Goal: Information Seeking & Learning: Learn about a topic

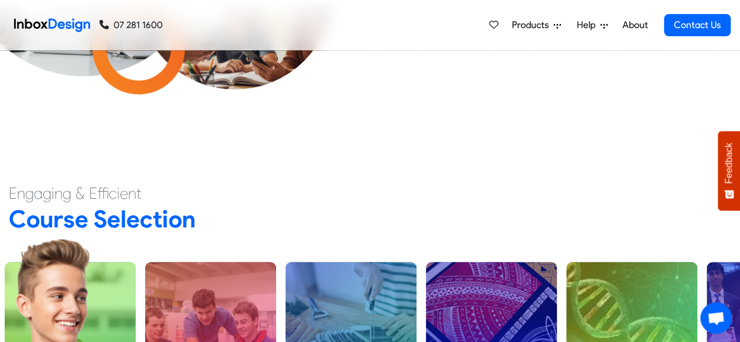
scroll to position [361, 0]
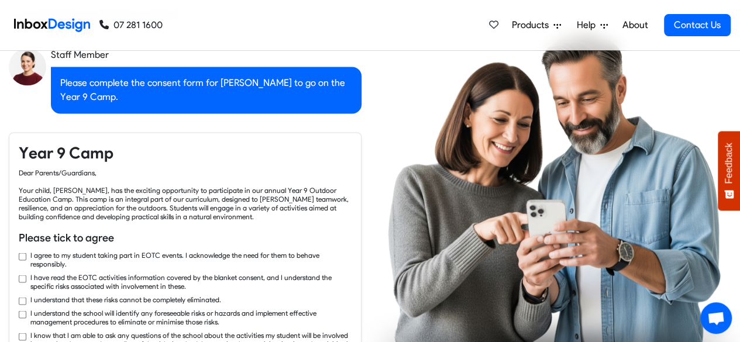
checkbox input "true"
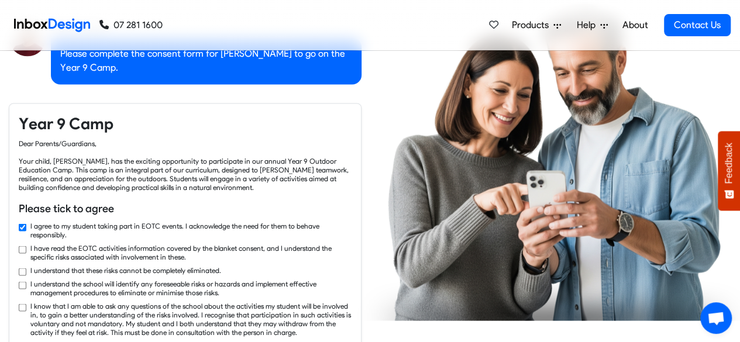
checkbox input "true"
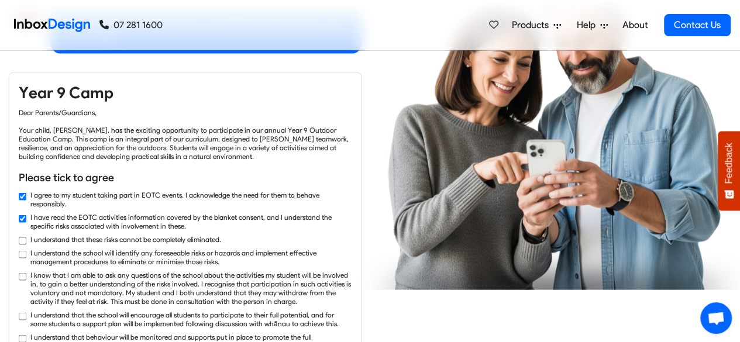
checkbox input "true"
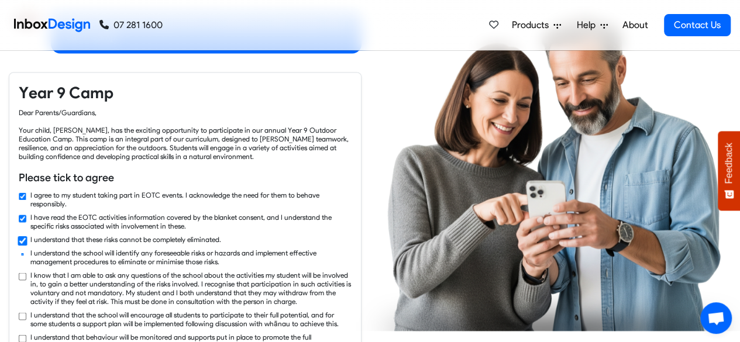
checkbox input "true"
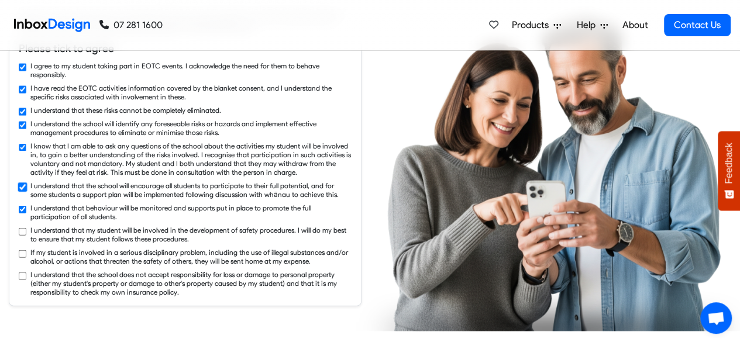
checkbox input "true"
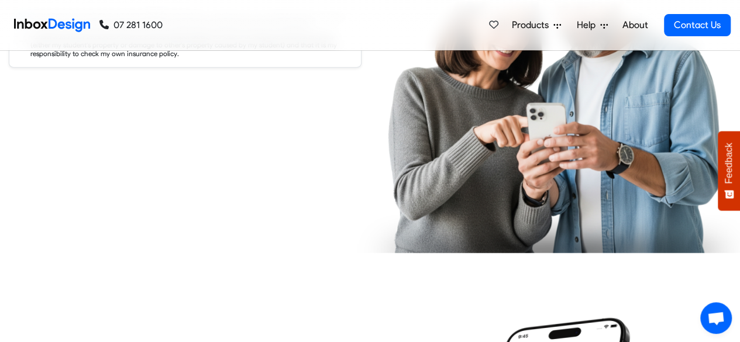
checkbox input "true"
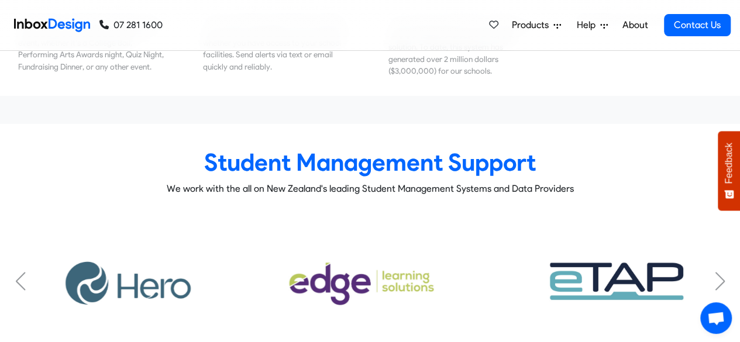
scroll to position [4332, 0]
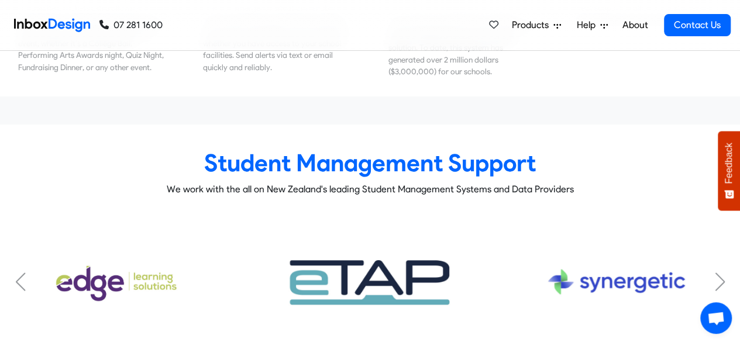
click at [719, 273] on div "Next slide" at bounding box center [720, 282] width 12 height 19
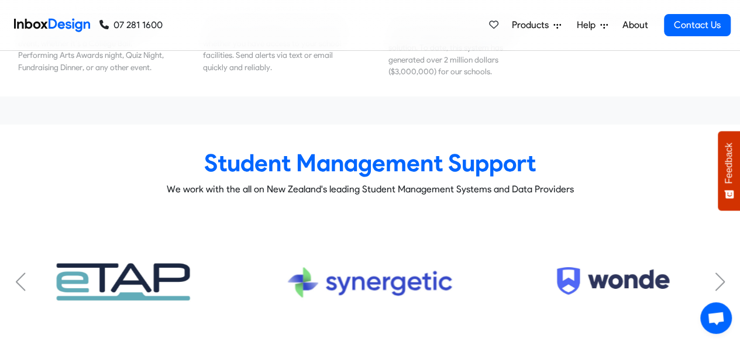
click at [719, 273] on div "Next slide" at bounding box center [720, 282] width 12 height 19
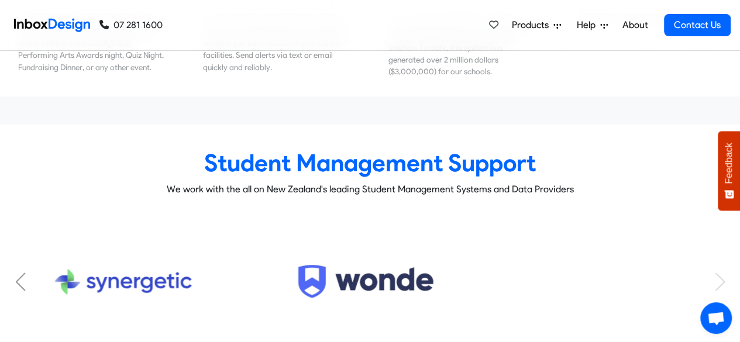
click at [719, 250] on div "KAMAR Subtitle FACTS Subtitle HERO Subtitle Musac Edge Subtitle eTap Subtitle S…" at bounding box center [370, 282] width 722 height 134
click at [18, 273] on div "Previous slide" at bounding box center [21, 282] width 12 height 19
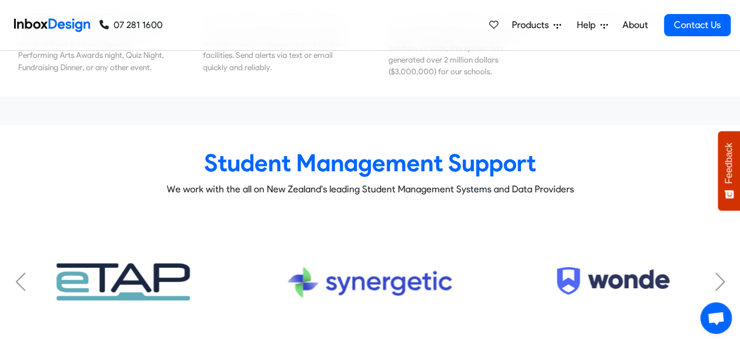
click at [23, 273] on div "Previous slide" at bounding box center [21, 282] width 12 height 19
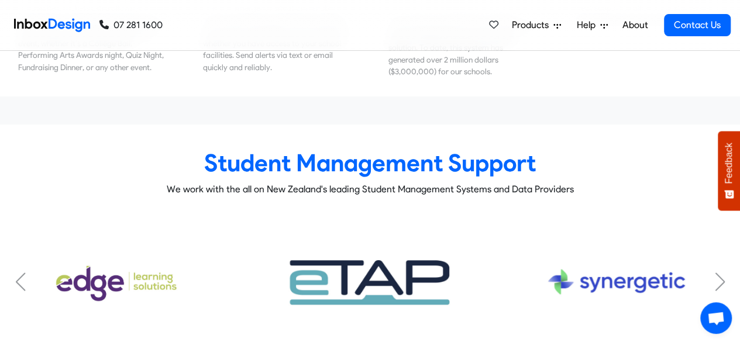
click at [23, 273] on div "Previous slide" at bounding box center [21, 282] width 12 height 19
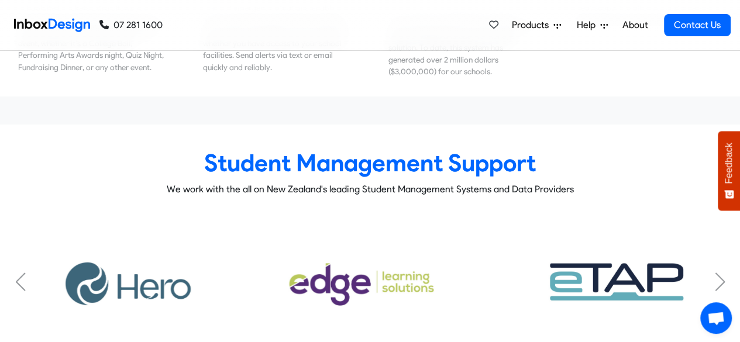
click at [23, 273] on div "Previous slide" at bounding box center [21, 282] width 12 height 19
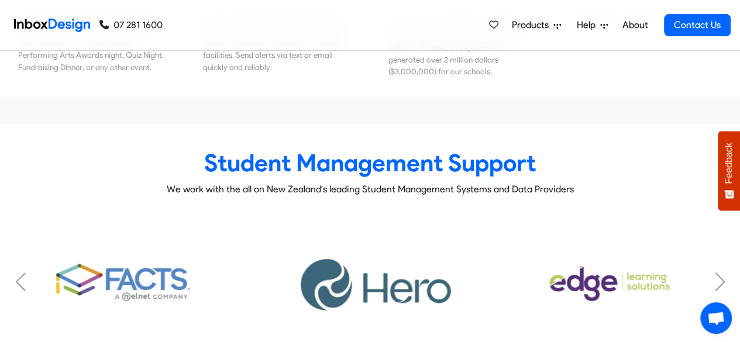
click at [23, 273] on div "Previous slide" at bounding box center [21, 282] width 12 height 19
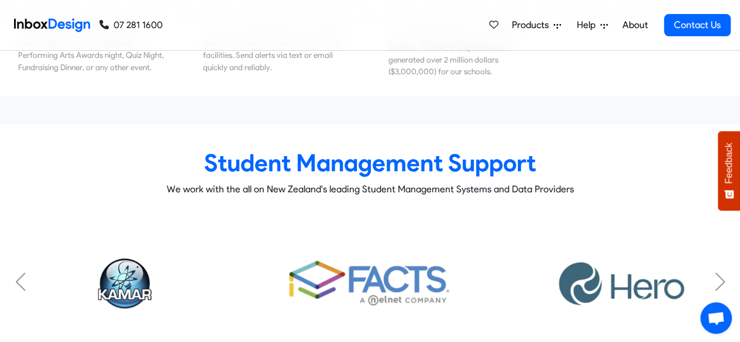
click at [23, 273] on div "Previous slide" at bounding box center [21, 282] width 12 height 19
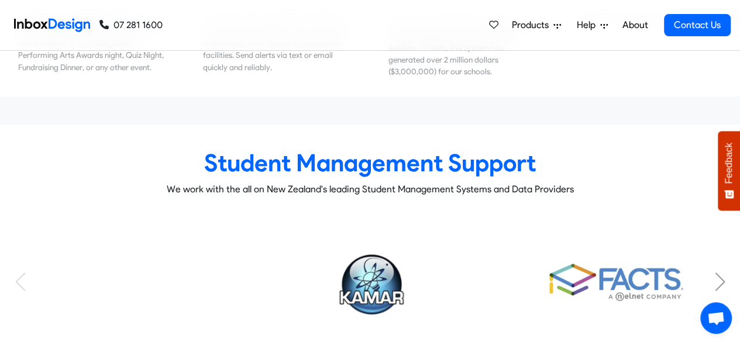
click at [23, 253] on div "KAMAR Subtitle FACTS Subtitle HERO Subtitle Musac Edge Subtitle eTap Subtitle S…" at bounding box center [370, 282] width 722 height 134
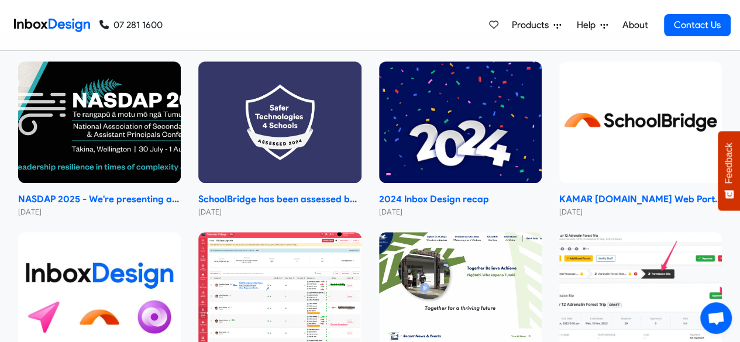
scroll to position [5229, 0]
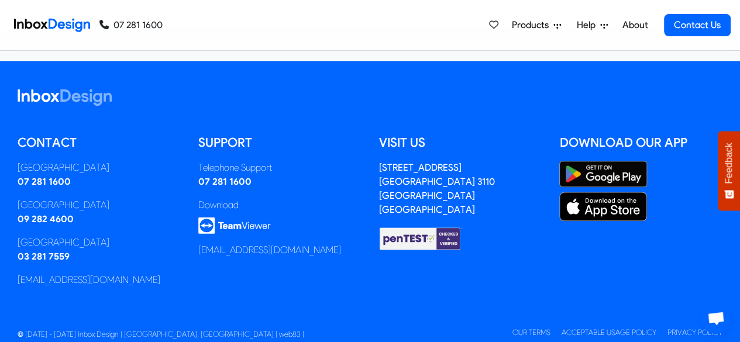
click at [553, 20] on span "Help" at bounding box center [533, 25] width 42 height 14
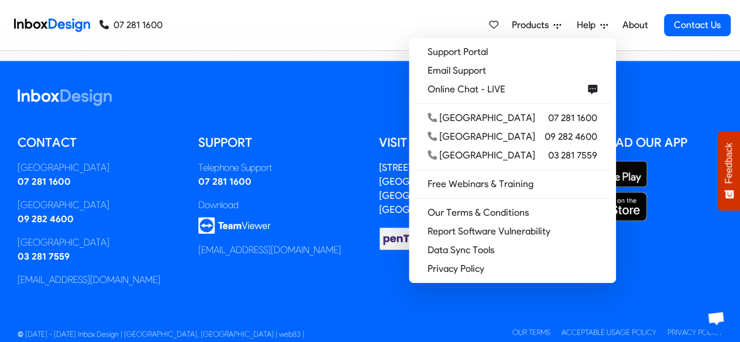
click at [638, 20] on link "About" at bounding box center [635, 24] width 32 height 23
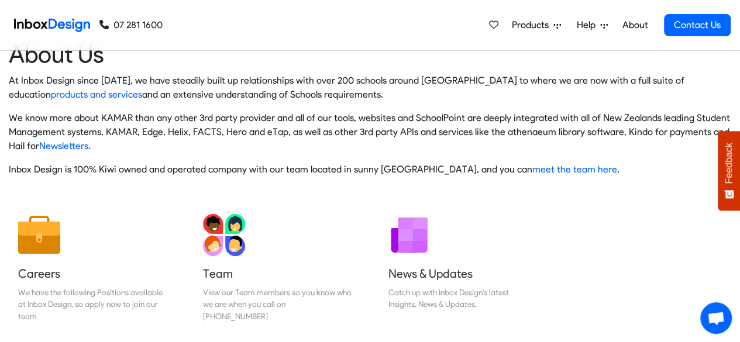
scroll to position [30, 0]
click at [549, 168] on link "meet the team here" at bounding box center [574, 169] width 85 height 11
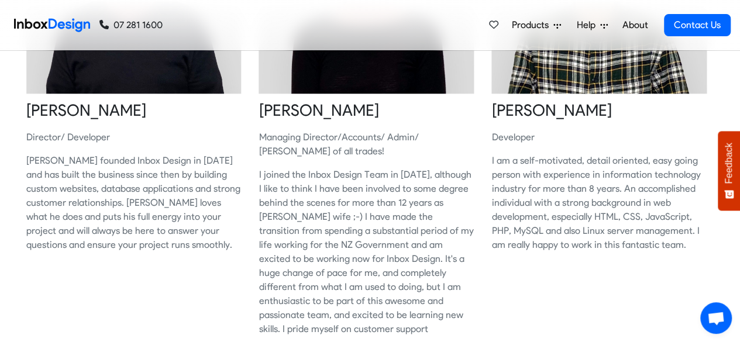
scroll to position [231, 0]
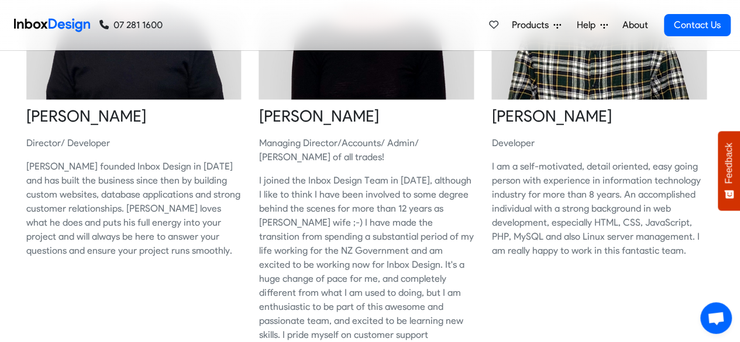
drag, startPoint x: 519, startPoint y: 111, endPoint x: 460, endPoint y: 140, distance: 65.7
click at [460, 140] on p "Managing Director/Accounts/ Admin/ Jack of all trades!" at bounding box center [366, 150] width 215 height 28
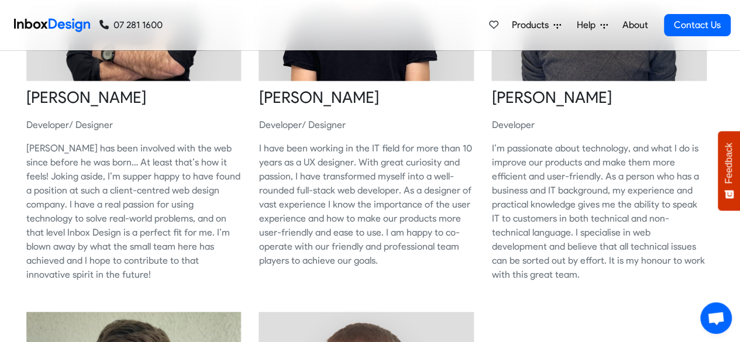
scroll to position [737, 0]
click at [383, 202] on p "I have been working in the IT field for more than 10 years as a UX designer. Wi…" at bounding box center [366, 205] width 215 height 126
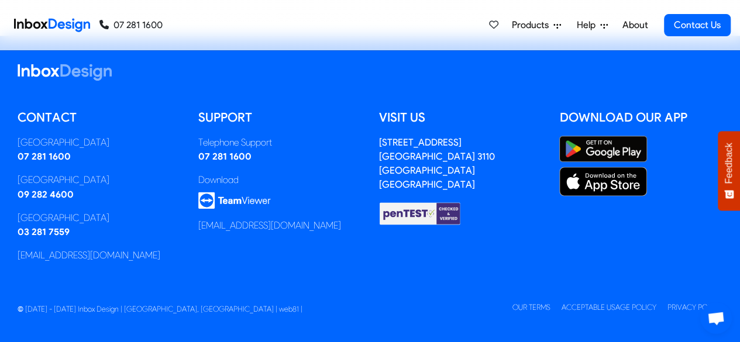
scroll to position [917, 0]
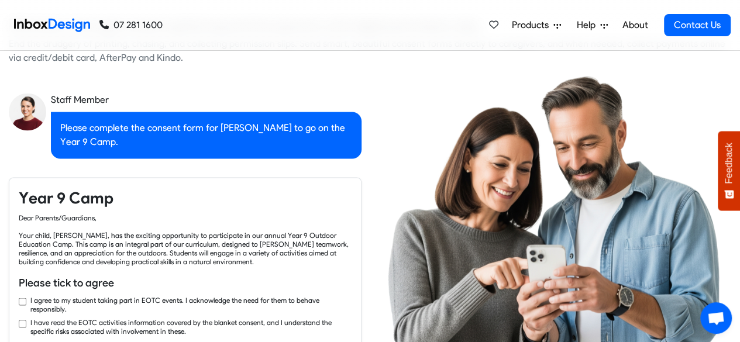
checkbox input "true"
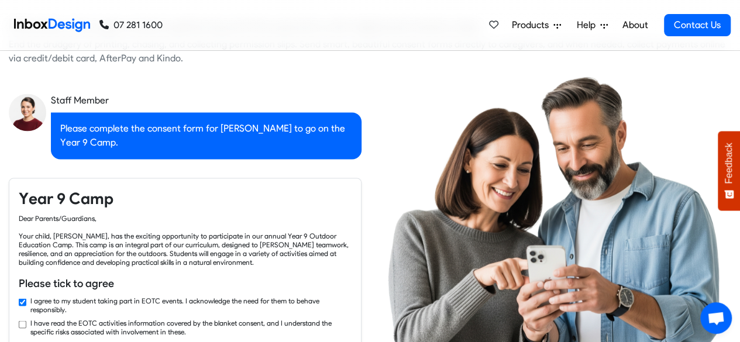
checkbox input "true"
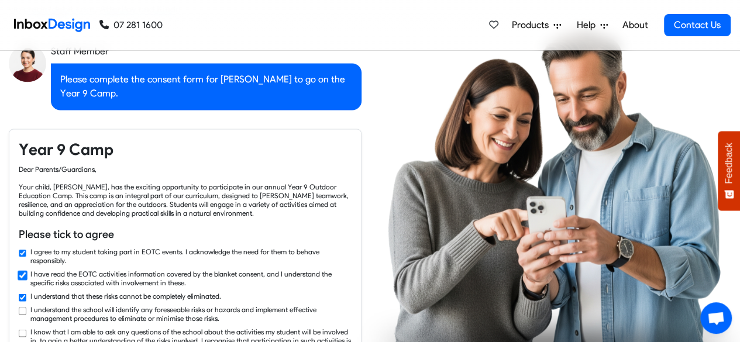
checkbox input "true"
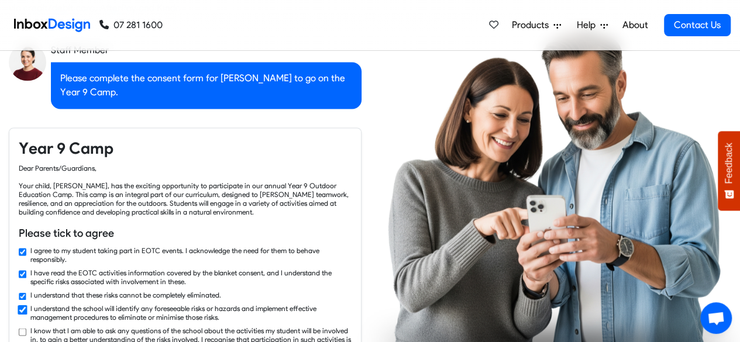
checkbox input "true"
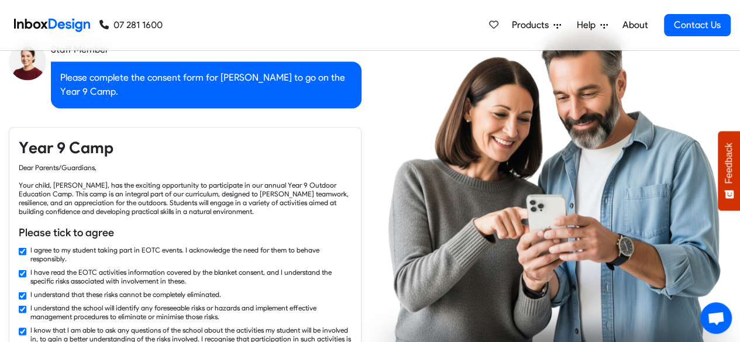
checkbox input "true"
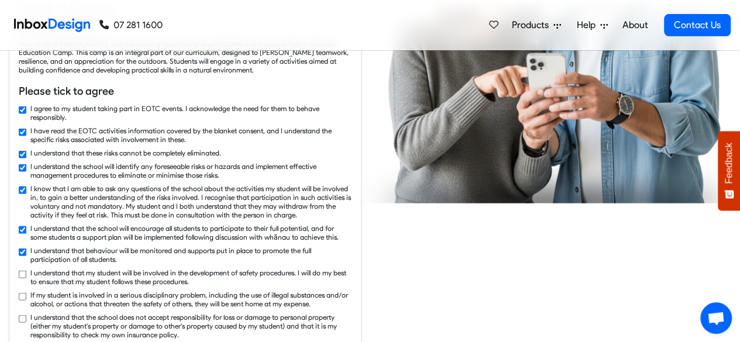
checkbox input "true"
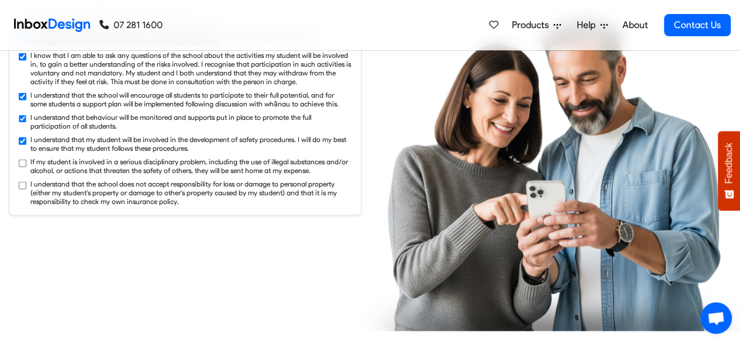
checkbox input "true"
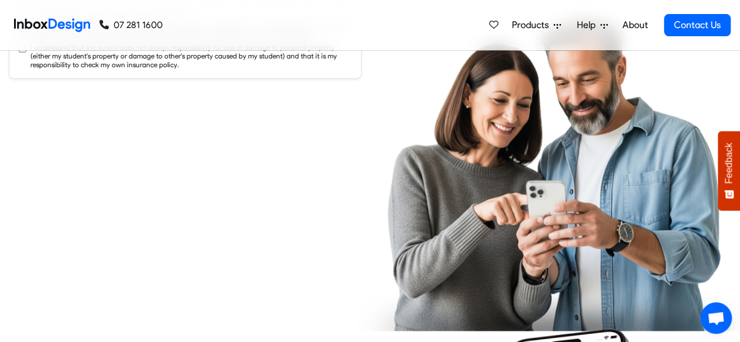
checkbox input "true"
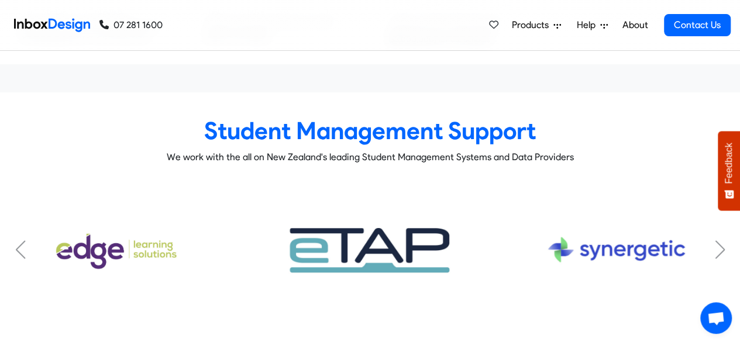
scroll to position [4364, 0]
click at [19, 240] on div "Previous slide" at bounding box center [21, 249] width 12 height 19
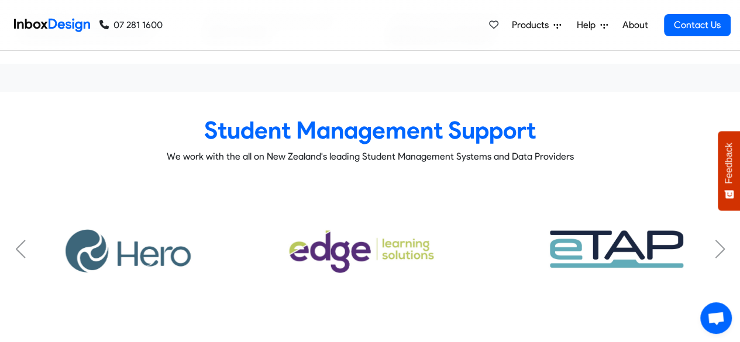
click at [19, 240] on div "Previous slide" at bounding box center [21, 249] width 12 height 19
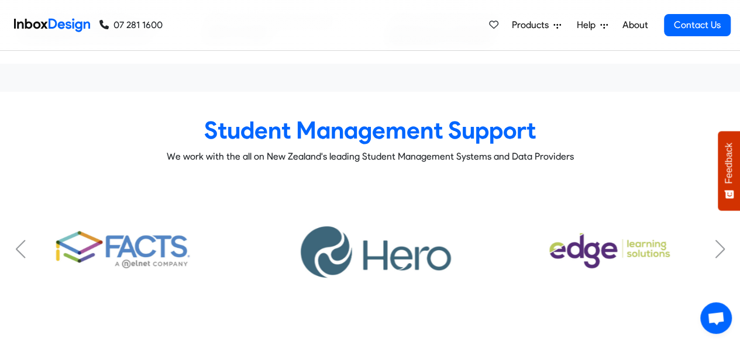
click at [19, 240] on div "Previous slide" at bounding box center [21, 249] width 12 height 19
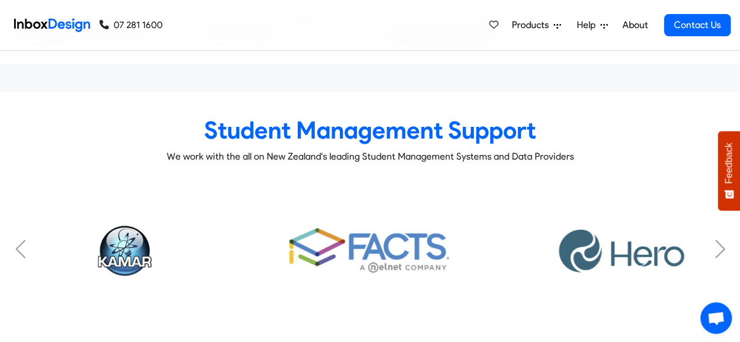
click at [19, 240] on div "Previous slide" at bounding box center [21, 249] width 12 height 19
click at [722, 240] on div "Next slide" at bounding box center [720, 249] width 12 height 19
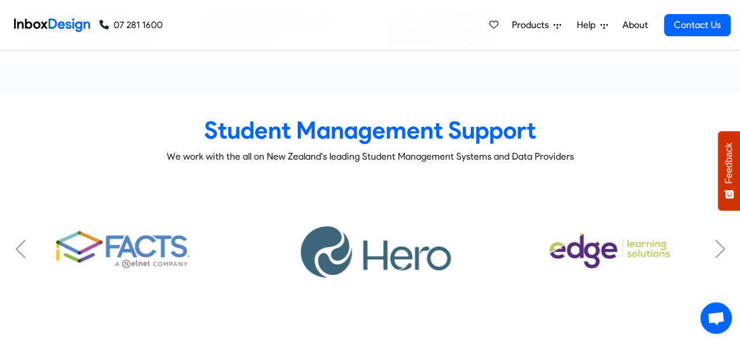
click at [722, 240] on div "Next slide" at bounding box center [720, 249] width 12 height 19
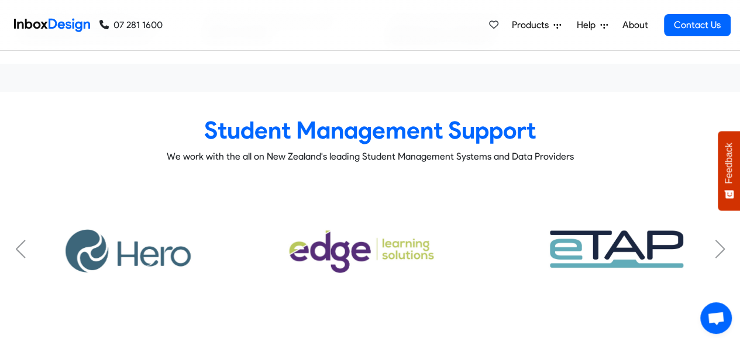
click at [722, 240] on div "Next slide" at bounding box center [720, 249] width 12 height 19
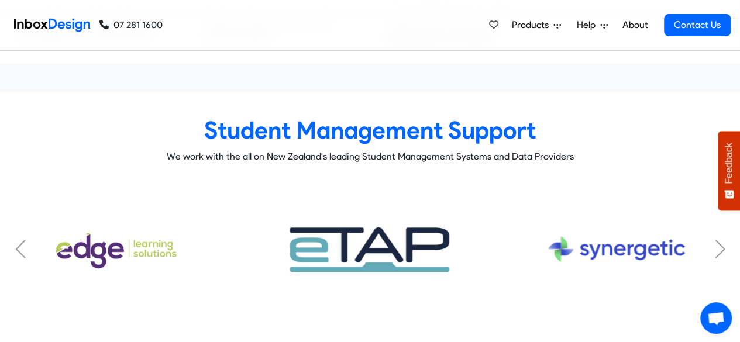
click at [722, 240] on div "Next slide" at bounding box center [720, 249] width 12 height 19
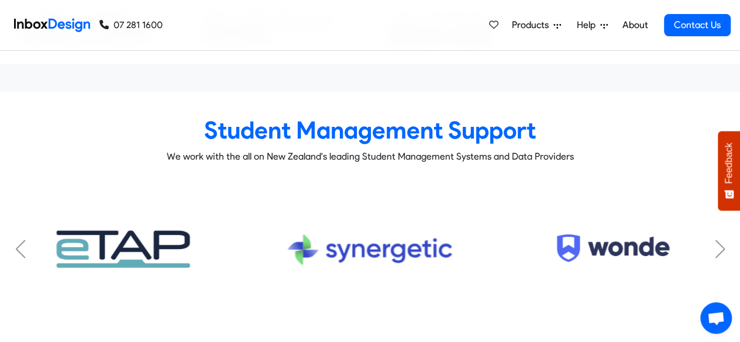
click at [722, 240] on div "Next slide" at bounding box center [720, 249] width 12 height 19
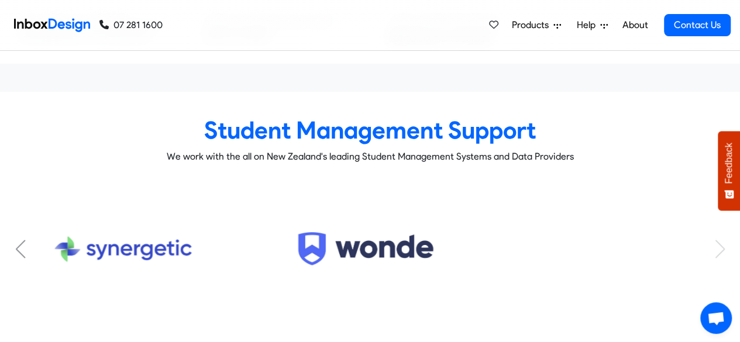
click at [722, 219] on div "KAMAR Subtitle FACTS Subtitle HERO Subtitle Musac Edge Subtitle eTap Subtitle S…" at bounding box center [370, 250] width 722 height 134
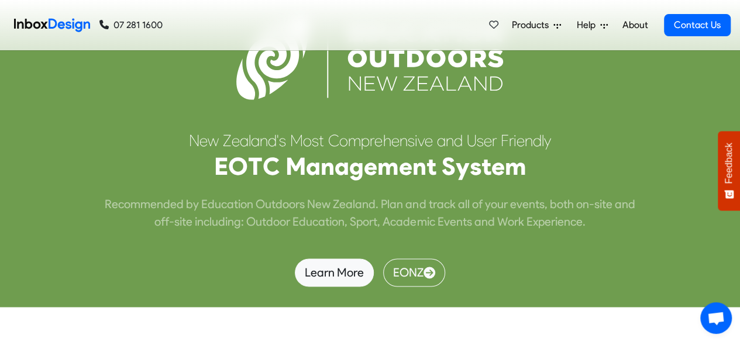
scroll to position [2998, 0]
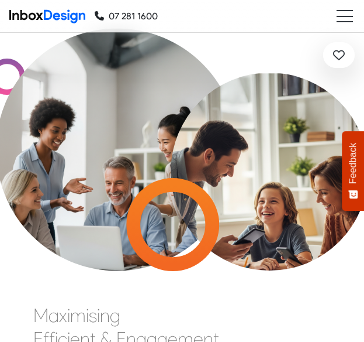
checkbox input "true"
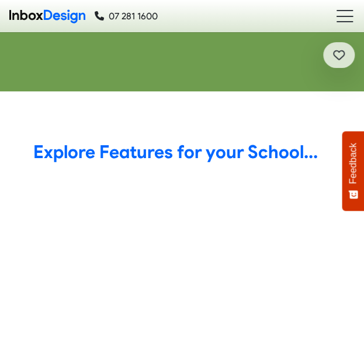
checkbox input "true"
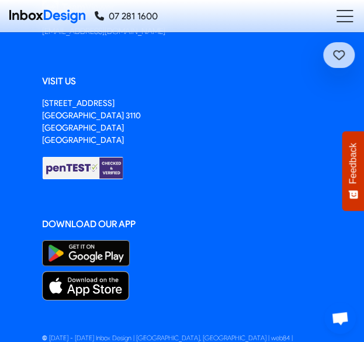
scroll to position [7465, 0]
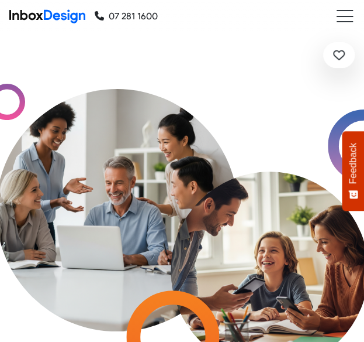
click at [343, 11] on ul at bounding box center [345, 16] width 16 height 12
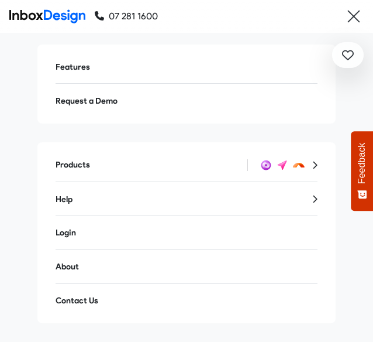
scroll to position [6, 0]
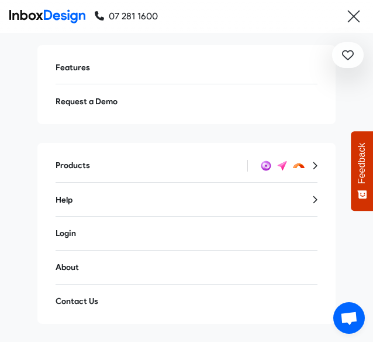
click at [66, 262] on link "About" at bounding box center [186, 267] width 281 height 26
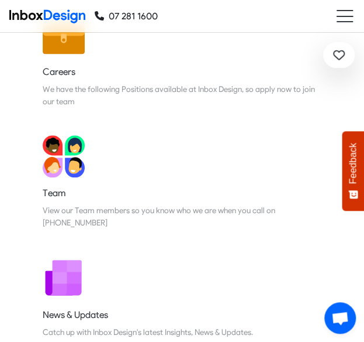
scroll to position [254, 0]
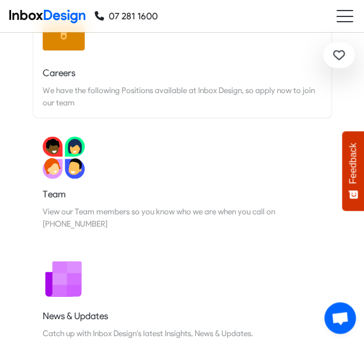
click at [74, 96] on link "Careers We have the following Positions available at Inbox Design, so apply now…" at bounding box center [182, 62] width 298 height 112
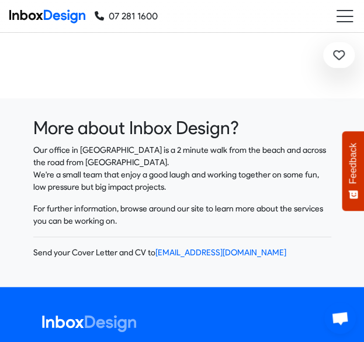
scroll to position [2236, 0]
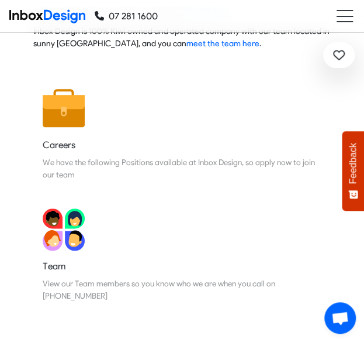
scroll to position [182, 0]
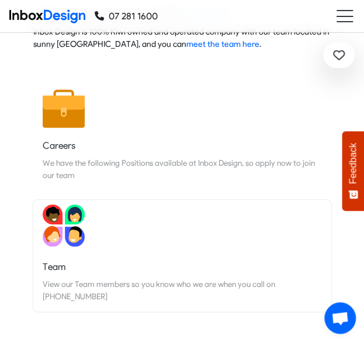
click at [89, 215] on link "Team View our Team members so you know who we are when you call on 07 281 1600" at bounding box center [182, 255] width 298 height 112
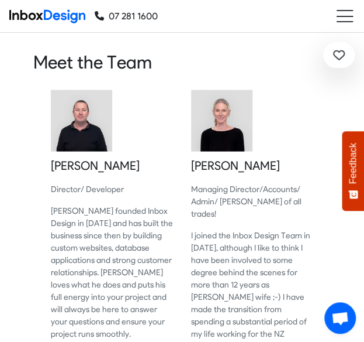
click at [104, 268] on p "[PERSON_NAME] founded Inbox Design in [DATE] and has built the business since t…" at bounding box center [112, 272] width 123 height 135
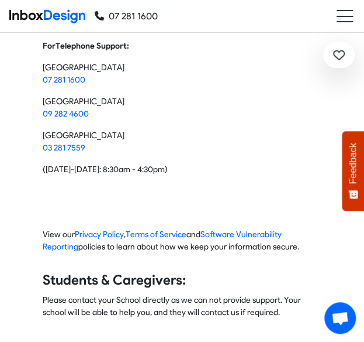
scroll to position [95, 0]
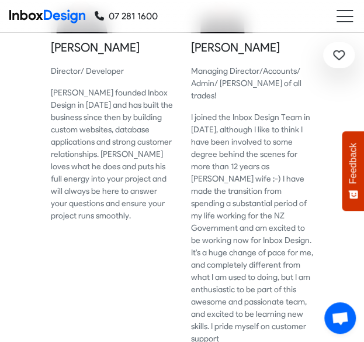
scroll to position [118, 0]
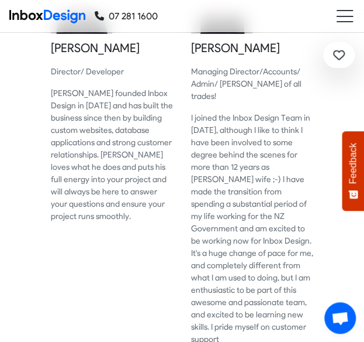
click at [241, 129] on p "I joined the Inbox Design Team in [DATE], although I like to think I have been …" at bounding box center [252, 228] width 123 height 233
